Goal: Check status: Check status

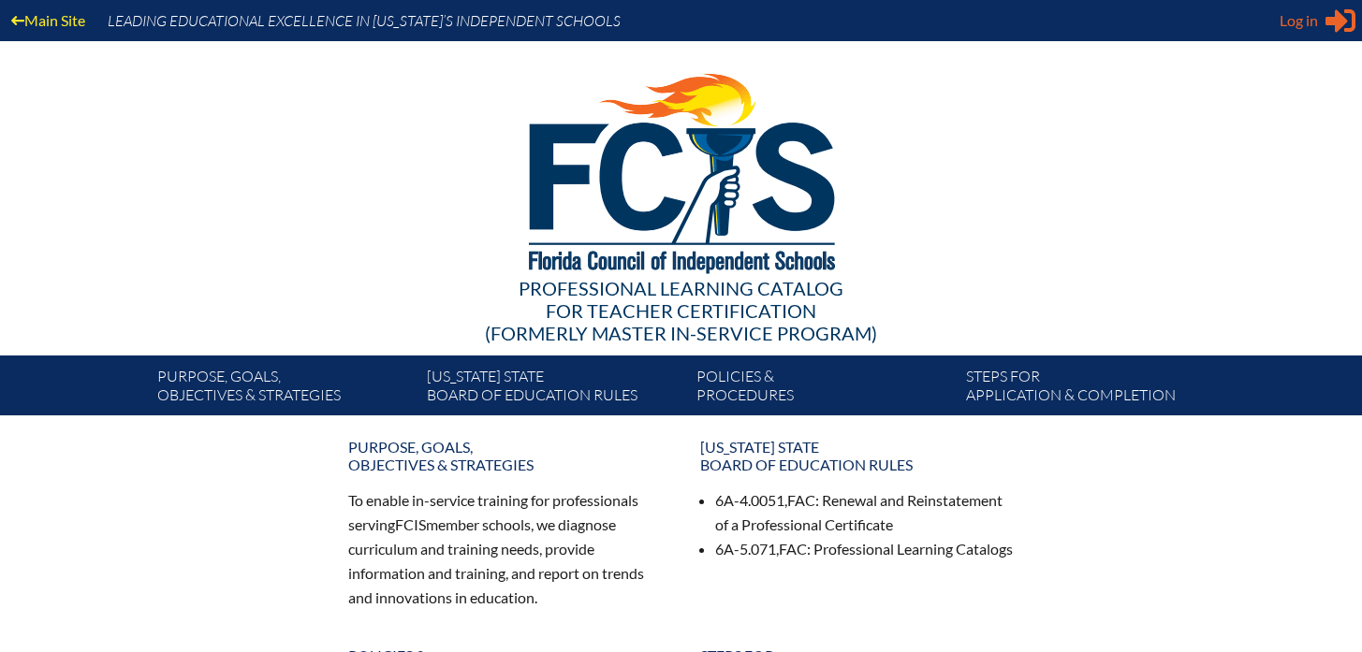
type input "[EMAIL_ADDRESS][DOMAIN_NAME]"
click at [1318, 18] on div "Log in Close Sign in or register" at bounding box center [1317, 21] width 76 height 30
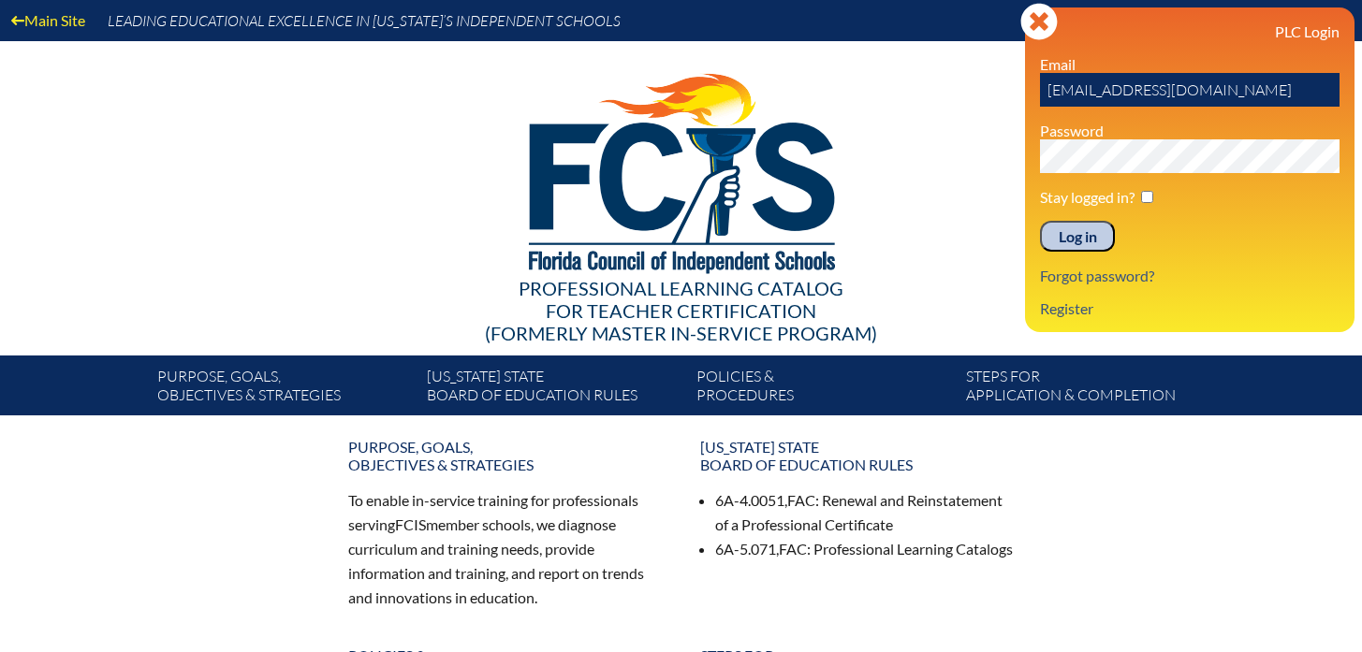
click at [1078, 240] on input "Log in" at bounding box center [1077, 237] width 75 height 32
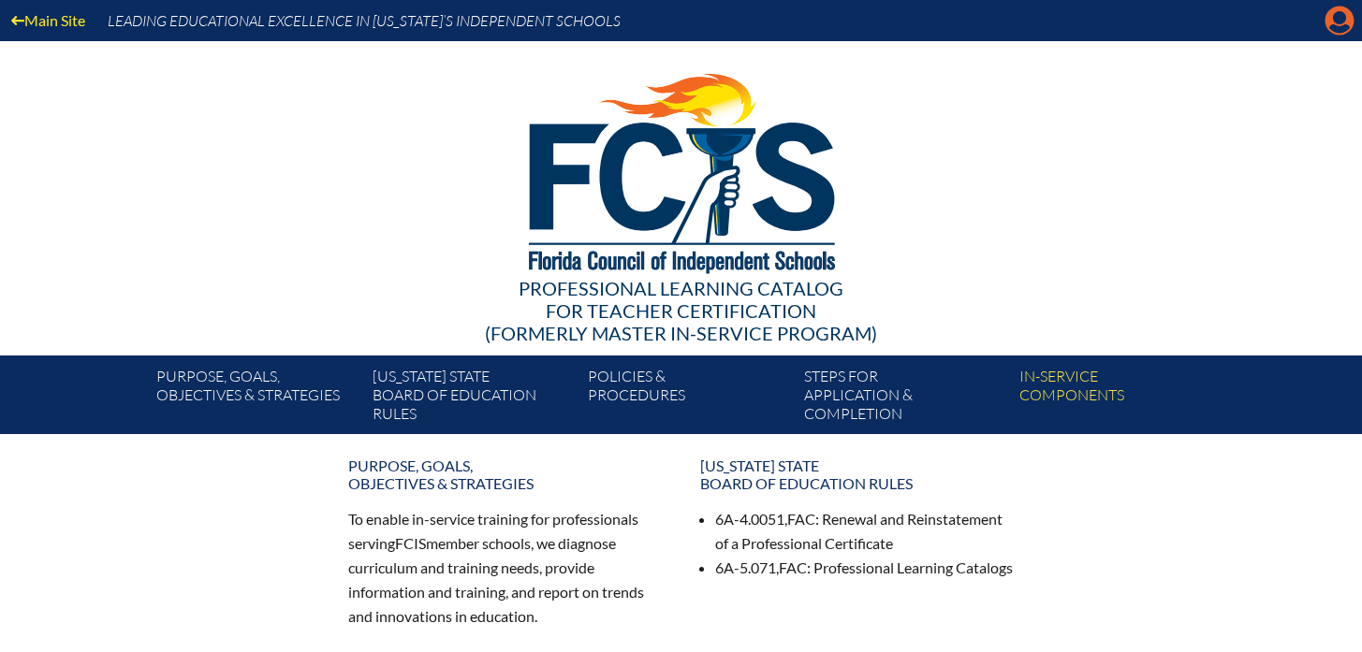
click at [1328, 28] on icon at bounding box center [1339, 21] width 29 height 29
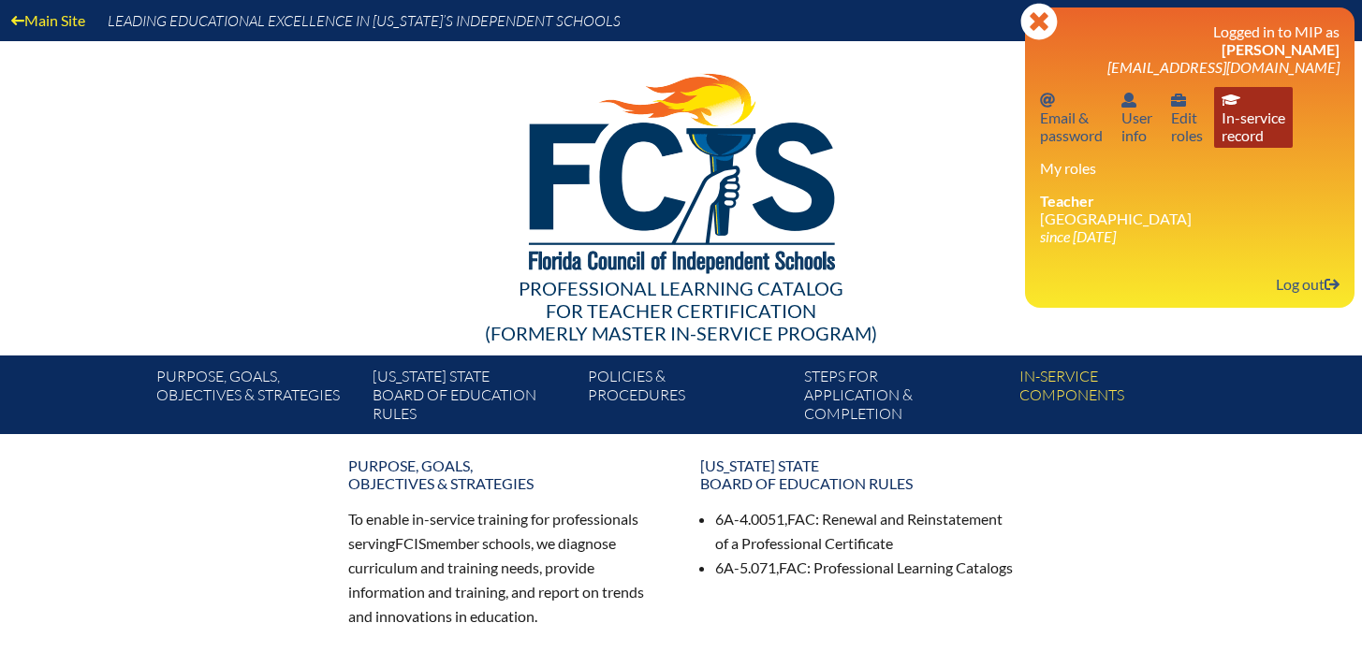
click at [1240, 127] on link "In-service record In-service record" at bounding box center [1253, 117] width 79 height 61
